Goal: Transaction & Acquisition: Purchase product/service

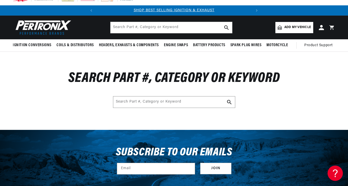
click at [294, 26] on span "Add my vehicle" at bounding box center [297, 27] width 27 height 5
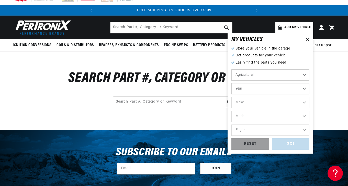
select select "Automotive"
select select "1966"
select select "Chevrolet"
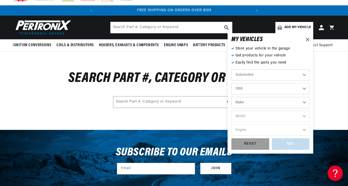
select select "Chevrolet"
select select "Corvette"
click at [287, 143] on div "GO! RESET" at bounding box center [270, 145] width 78 height 12
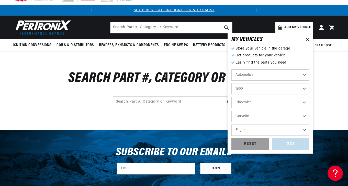
scroll to position [0, 155]
select select "5.7L"
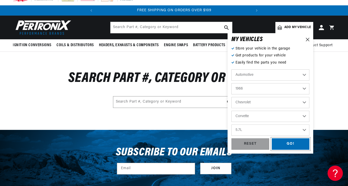
click at [286, 144] on div "GO!" at bounding box center [291, 145] width 38 height 12
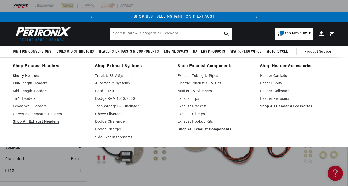
click at [34, 76] on link "Shorty Headers" at bounding box center [50, 76] width 75 height 6
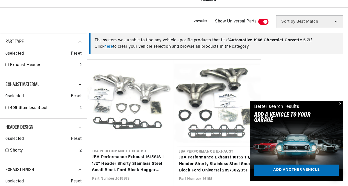
scroll to position [167, 0]
click at [340, 104] on button "Close" at bounding box center [340, 104] width 6 height 6
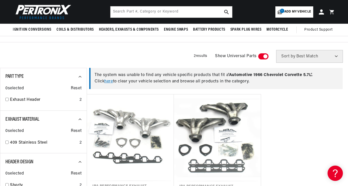
scroll to position [0, 0]
click at [110, 81] on link "here" at bounding box center [108, 82] width 8 height 4
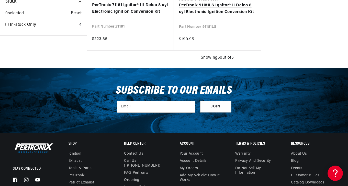
scroll to position [0, 155]
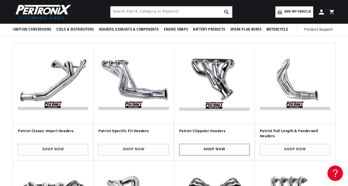
scroll to position [0, 155]
click at [212, 149] on link "Shop Now" at bounding box center [214, 150] width 70 height 12
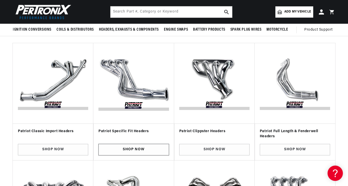
click at [134, 148] on link "Shop Now" at bounding box center [133, 150] width 70 height 12
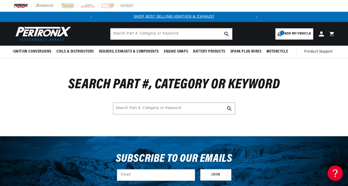
click at [291, 32] on span "Add my vehicle" at bounding box center [297, 33] width 27 height 5
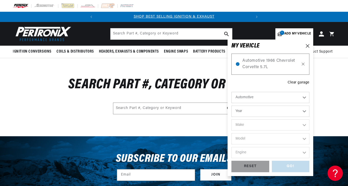
click at [302, 64] on icon at bounding box center [303, 64] width 4 height 4
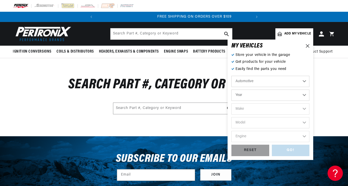
scroll to position [0, 155]
select select "1966"
select select "Chevrolet"
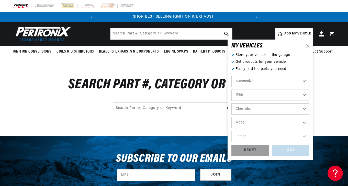
scroll to position [0, 0]
select select "Corvette"
select select "327cid-5.3L"
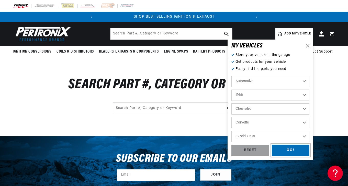
click at [289, 150] on div "GO!" at bounding box center [291, 151] width 38 height 12
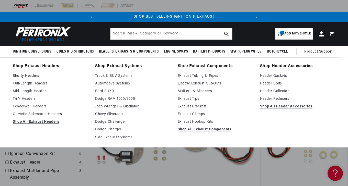
click at [30, 76] on link "Shorty Headers" at bounding box center [50, 76] width 75 height 6
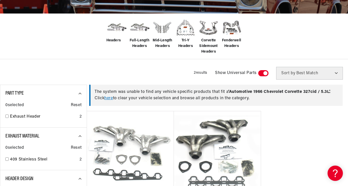
scroll to position [131, 0]
